Goal: Task Accomplishment & Management: Manage account settings

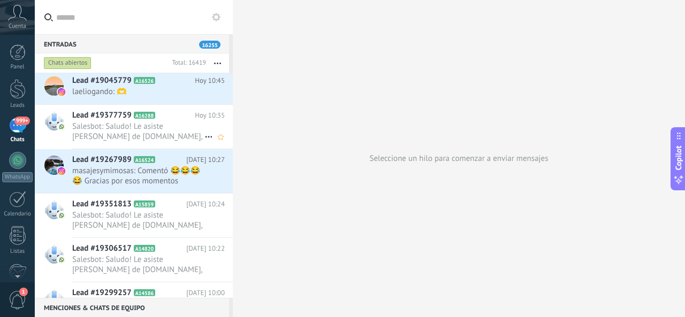
click at [100, 130] on span "Salesbot: Saludo! Le asiste [PERSON_NAME] de [DOMAIN_NAME], usted nos escribió …" at bounding box center [138, 131] width 132 height 20
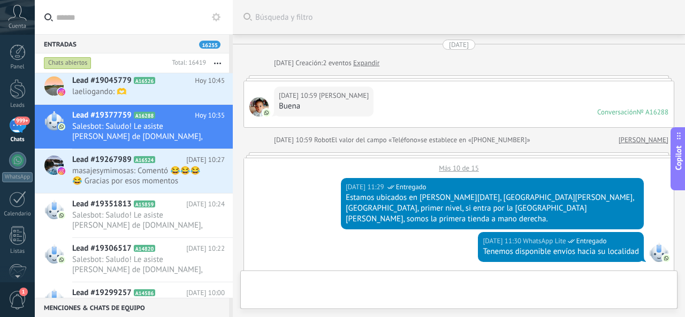
scroll to position [709, 0]
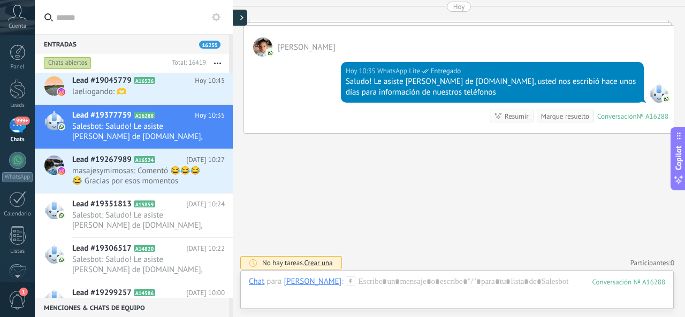
click at [242, 13] on div at bounding box center [239, 18] width 16 height 16
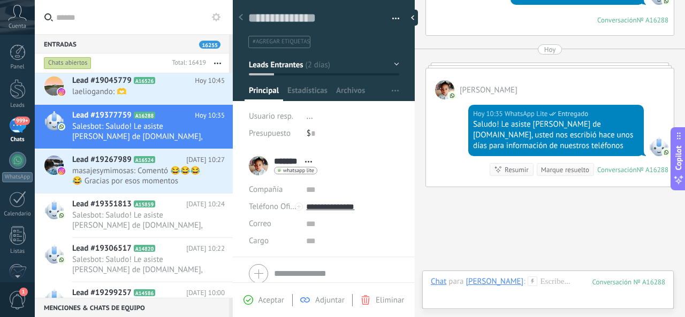
scroll to position [16, 0]
click at [392, 64] on button "Leads Entrantes" at bounding box center [324, 64] width 150 height 19
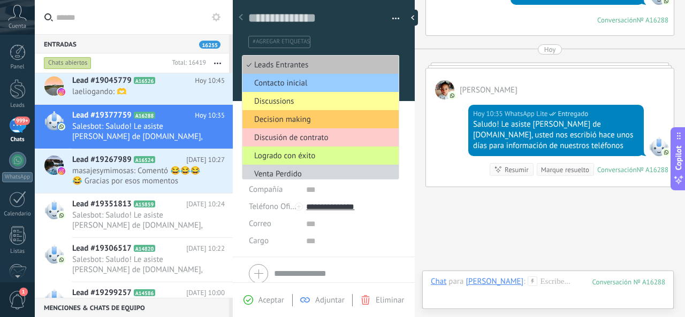
click at [315, 156] on span "Logrado con éxito" at bounding box center [318, 156] width 153 height 10
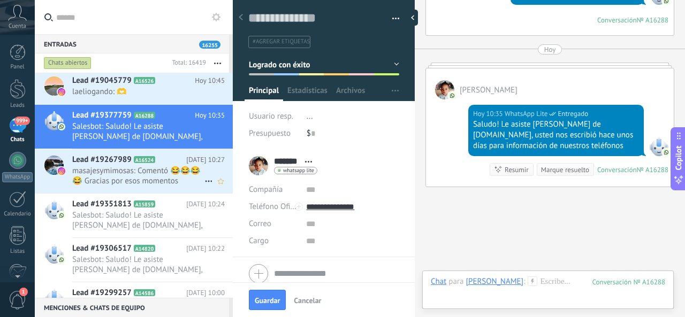
click at [131, 174] on span "masajesymimosas: Comentó 😂😂😂😂 Gracias por esos momentos @carlosmontesquieu Y LO…" at bounding box center [138, 176] width 132 height 20
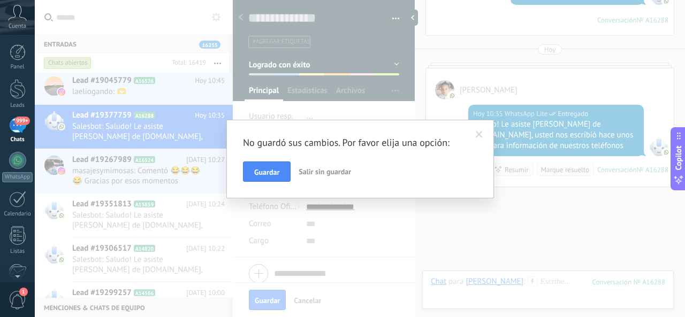
click at [477, 134] on span at bounding box center [479, 134] width 7 height 7
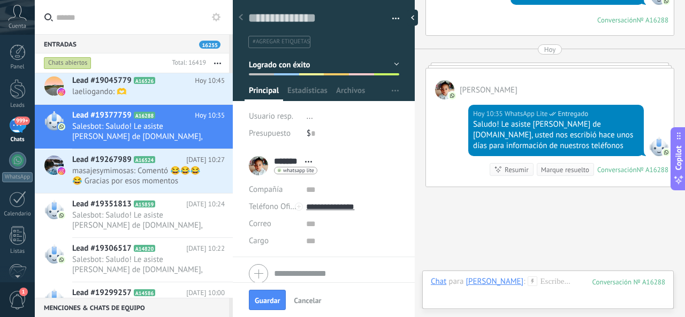
click at [392, 64] on button "Logrado con éxito" at bounding box center [324, 64] width 150 height 19
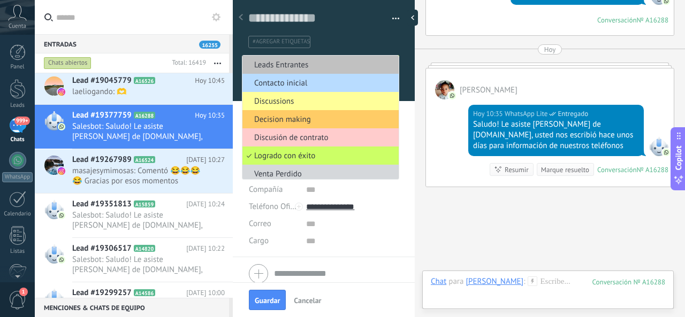
scroll to position [5, 0]
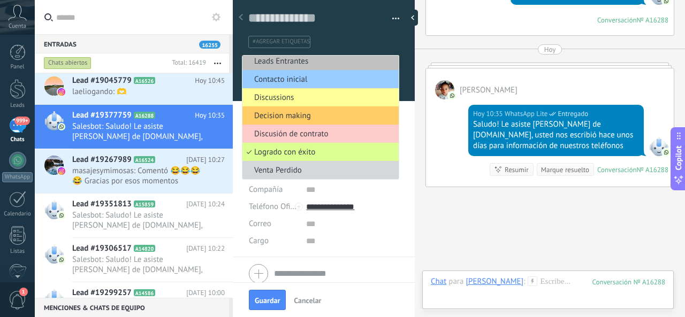
click at [308, 147] on span "Logrado con éxito" at bounding box center [318, 152] width 153 height 10
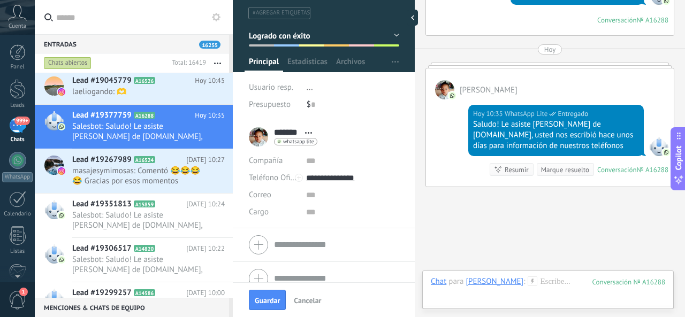
scroll to position [41, 0]
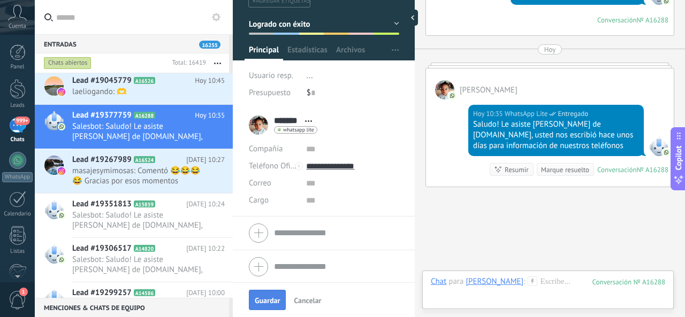
click at [268, 296] on button "Guardar" at bounding box center [267, 300] width 37 height 20
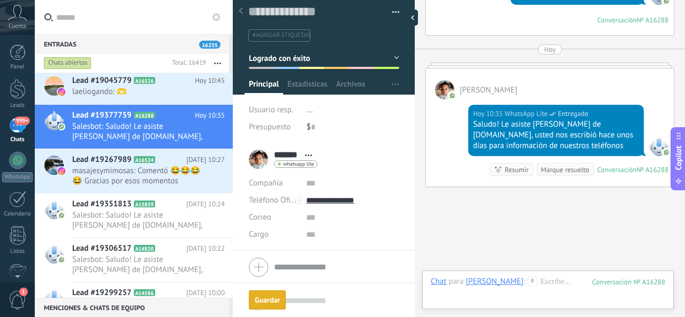
scroll to position [802, 0]
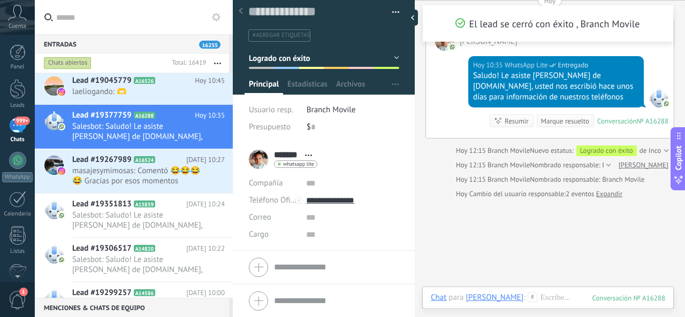
click at [414, 21] on div at bounding box center [412, 18] width 11 height 16
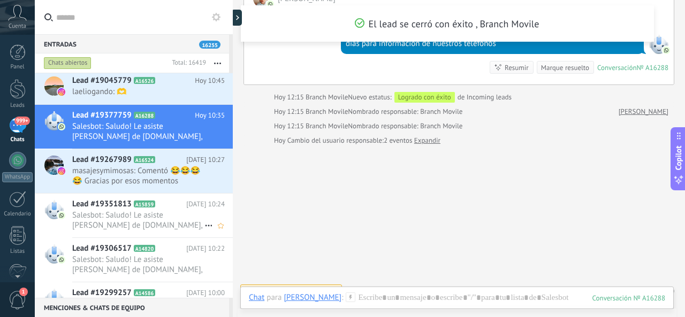
click at [127, 210] on span "Salesbot: Saludo! Le asiste [PERSON_NAME] de [DOMAIN_NAME], usted nos escribió …" at bounding box center [138, 220] width 132 height 20
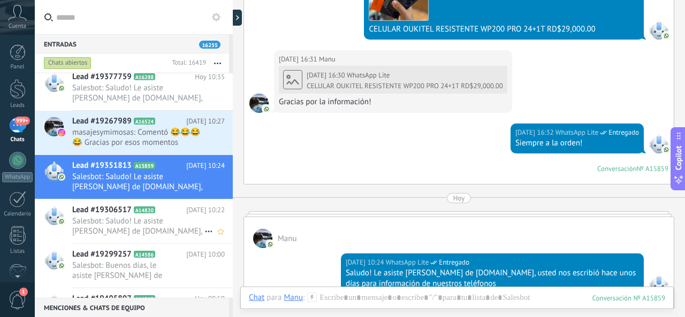
scroll to position [655, 0]
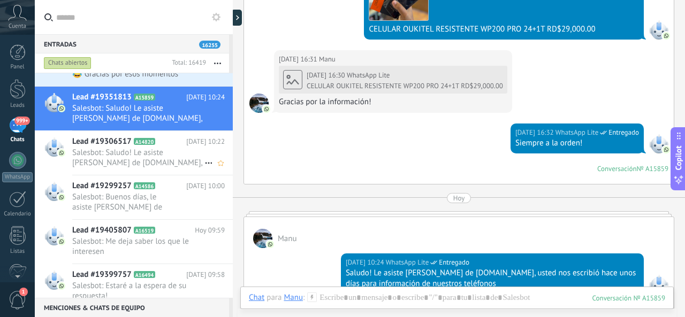
click at [124, 144] on span "Lead #19306517" at bounding box center [101, 141] width 59 height 11
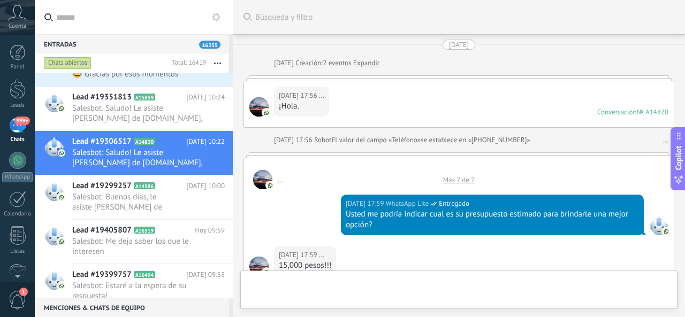
scroll to position [905, 0]
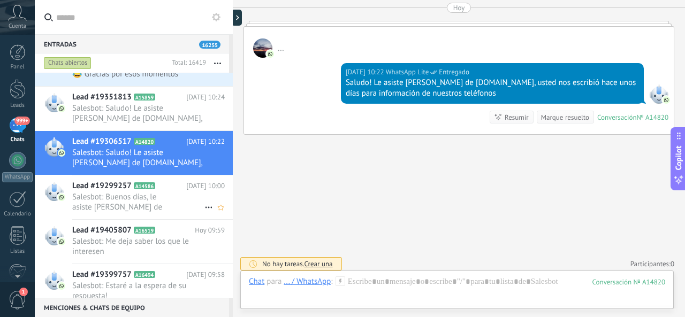
click at [123, 194] on span "Salesbot: Buenos días, le asiste [PERSON_NAME] de [DOMAIN_NAME]!" at bounding box center [138, 202] width 132 height 20
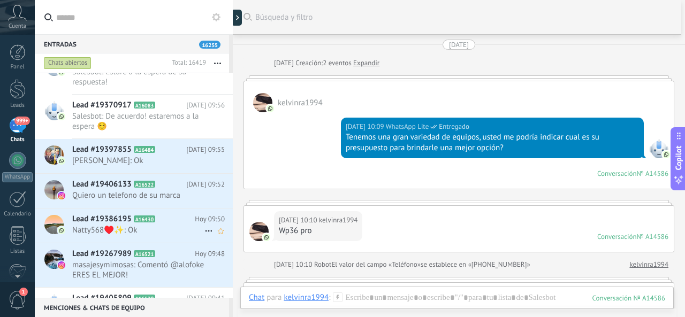
scroll to position [869, 0]
click at [128, 190] on span "Quiero un telefono de su marca" at bounding box center [138, 195] width 132 height 10
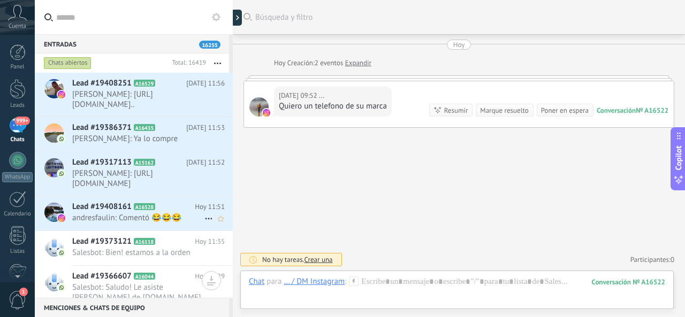
click at [90, 223] on div "Lead #19408161 A16528 [DATE] 11:51 [PERSON_NAME]: Comentó 😂😂😂" at bounding box center [152, 213] width 161 height 34
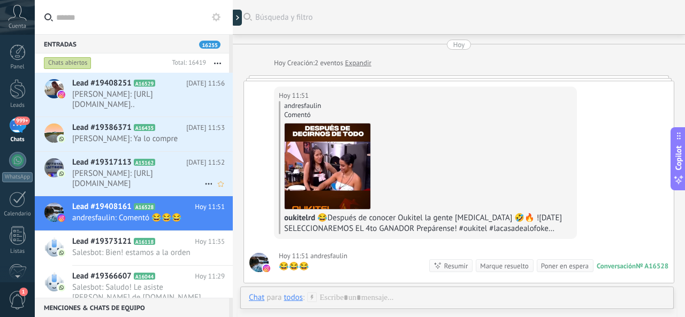
click at [103, 162] on span "Lead #19317113" at bounding box center [101, 162] width 59 height 11
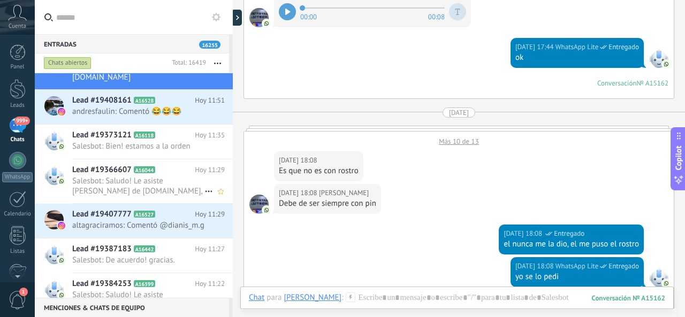
scroll to position [214, 0]
